Goal: Navigation & Orientation: Understand site structure

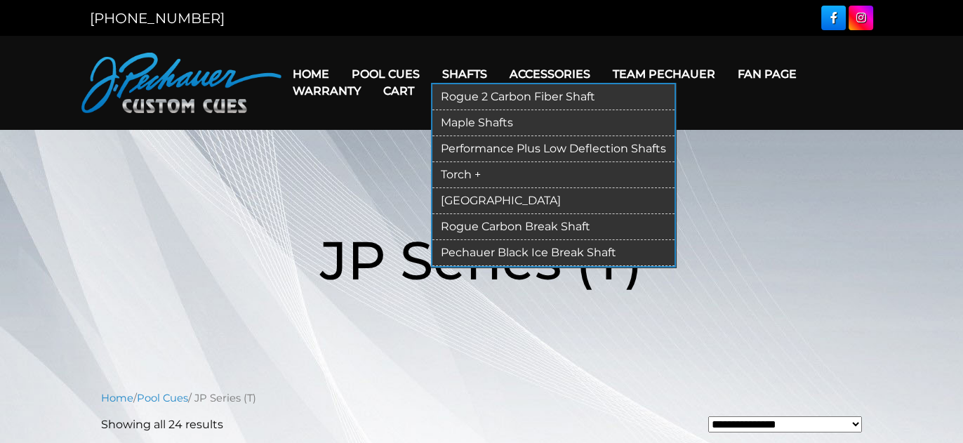
click at [458, 174] on link "Torch +" at bounding box center [553, 175] width 242 height 26
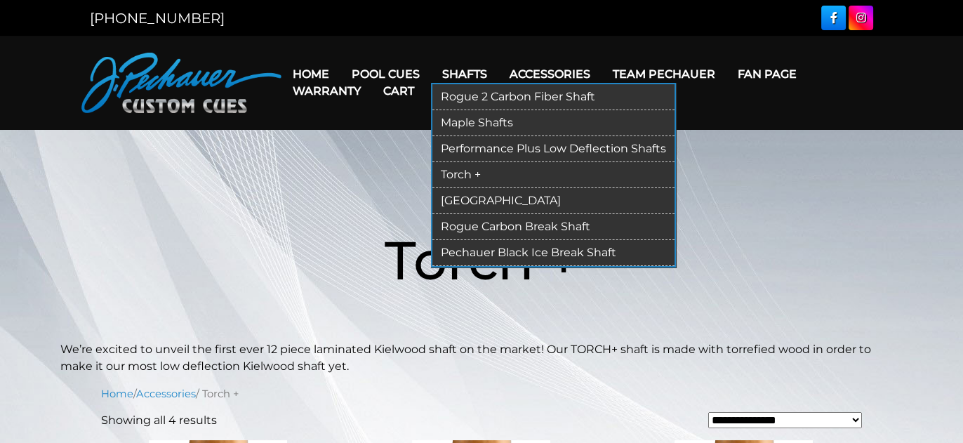
click at [463, 200] on link "[GEOGRAPHIC_DATA]" at bounding box center [553, 201] width 242 height 26
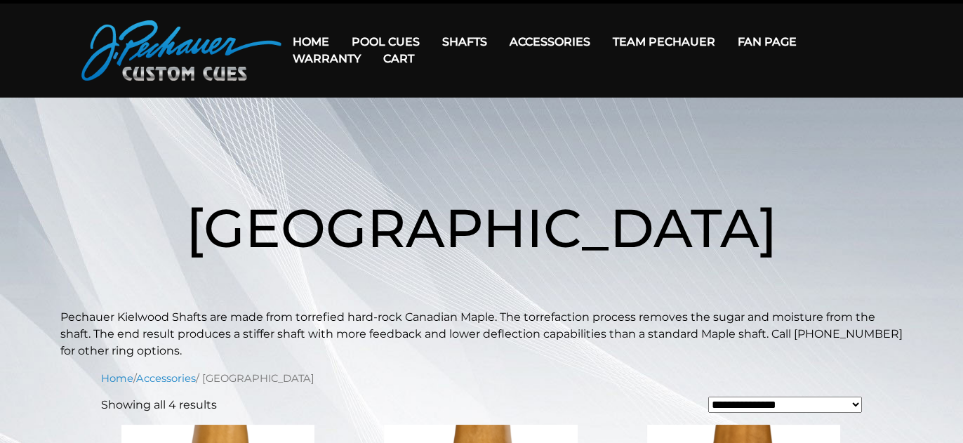
scroll to position [42, 0]
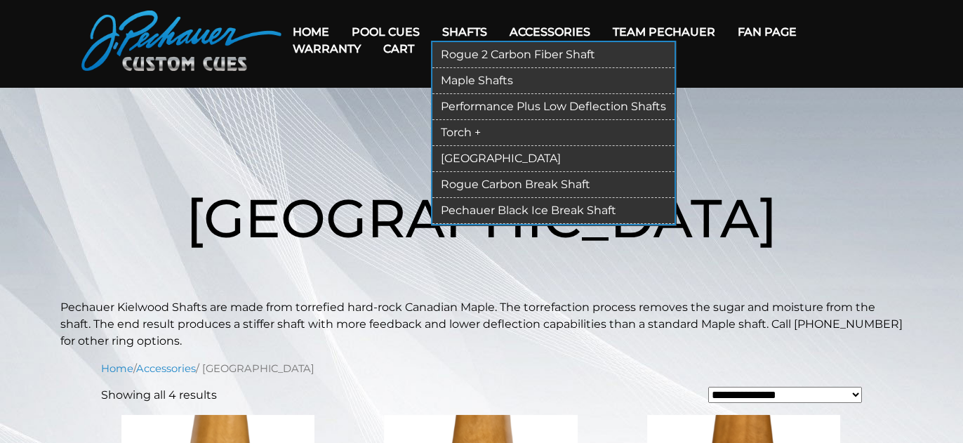
click at [485, 108] on link "Performance Plus Low Deflection Shafts" at bounding box center [553, 107] width 242 height 26
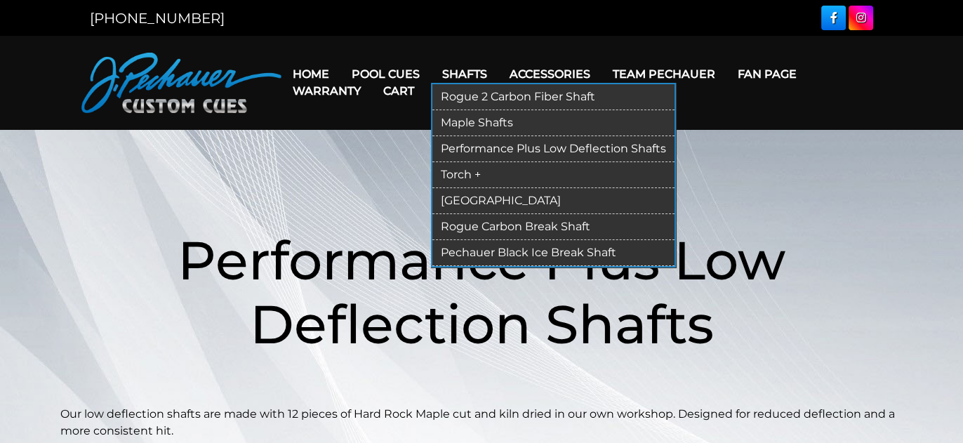
click at [473, 121] on link "Maple Shafts" at bounding box center [553, 123] width 242 height 26
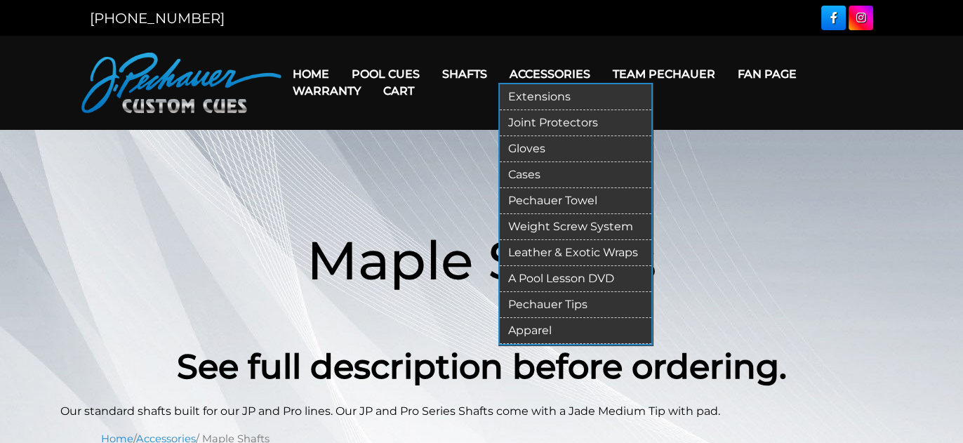
click at [543, 121] on link "Joint Protectors" at bounding box center [576, 123] width 152 height 26
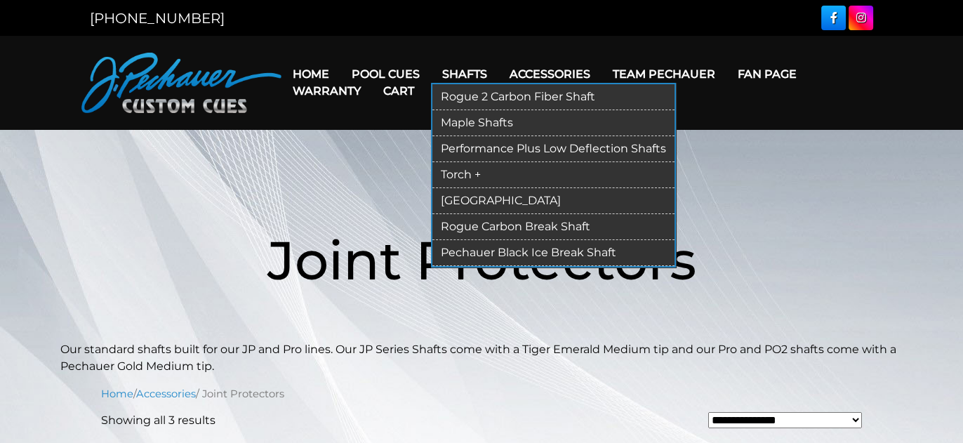
click at [477, 222] on link "Rogue Carbon Break Shaft" at bounding box center [553, 227] width 242 height 26
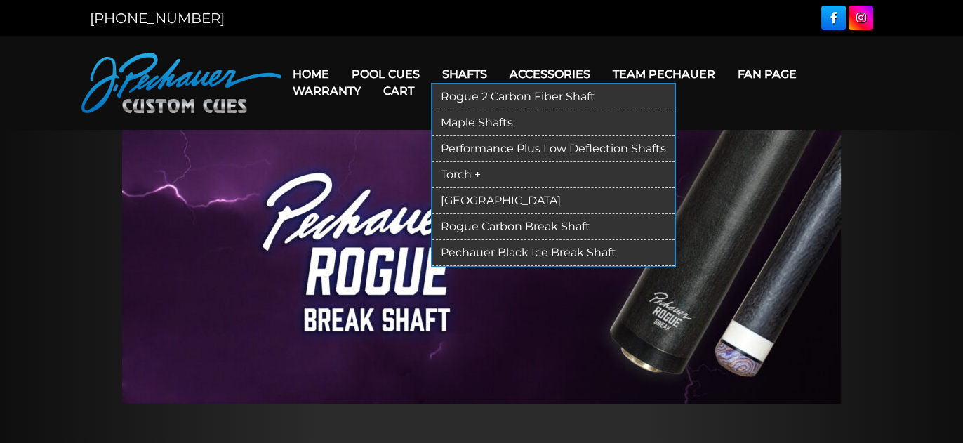
click at [479, 93] on link "Rogue 2 Carbon Fiber Shaft" at bounding box center [553, 97] width 242 height 26
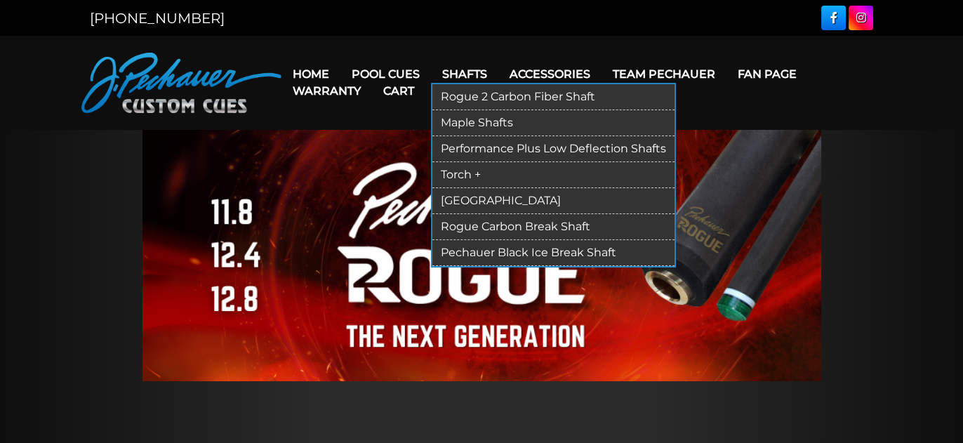
click at [474, 147] on link "Performance Plus Low Deflection Shafts" at bounding box center [553, 149] width 242 height 26
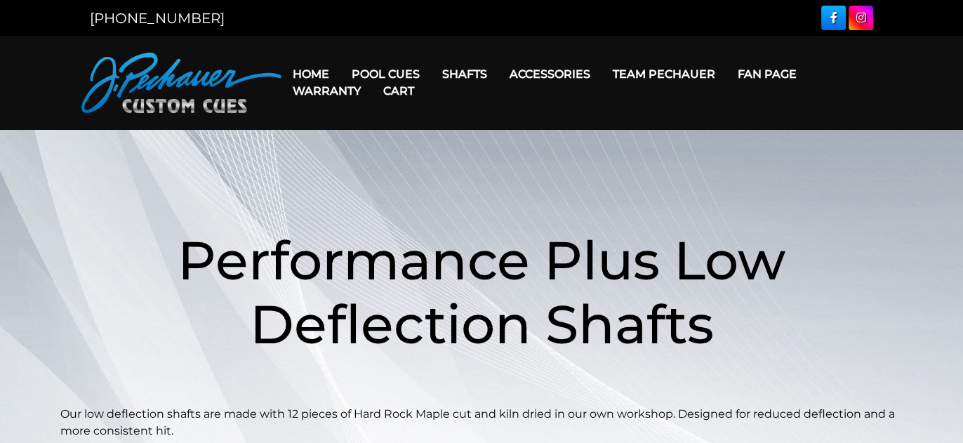
click at [378, 74] on link "Cart" at bounding box center [398, 91] width 53 height 36
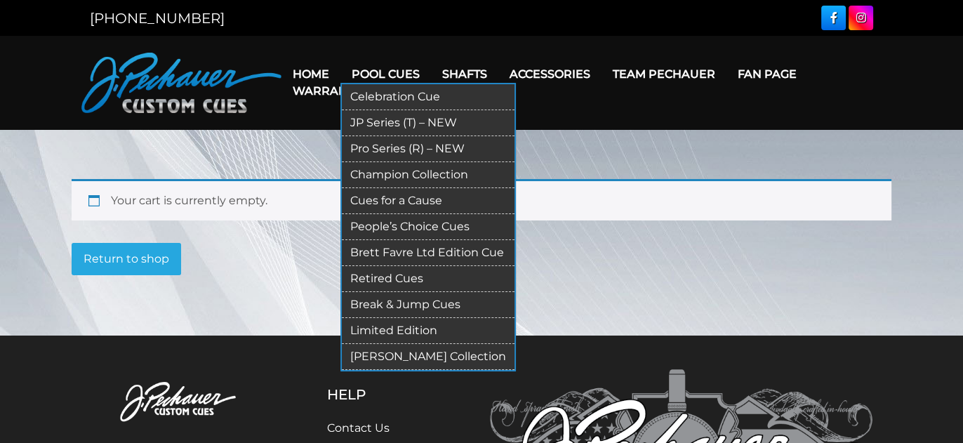
click at [394, 124] on link "JP Series (T) – NEW" at bounding box center [428, 123] width 173 height 26
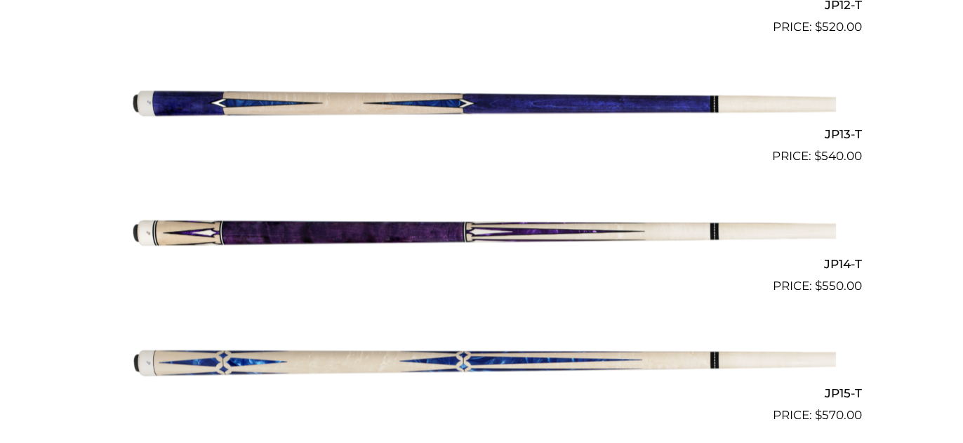
scroll to position [1956, 0]
